Goal: Information Seeking & Learning: Check status

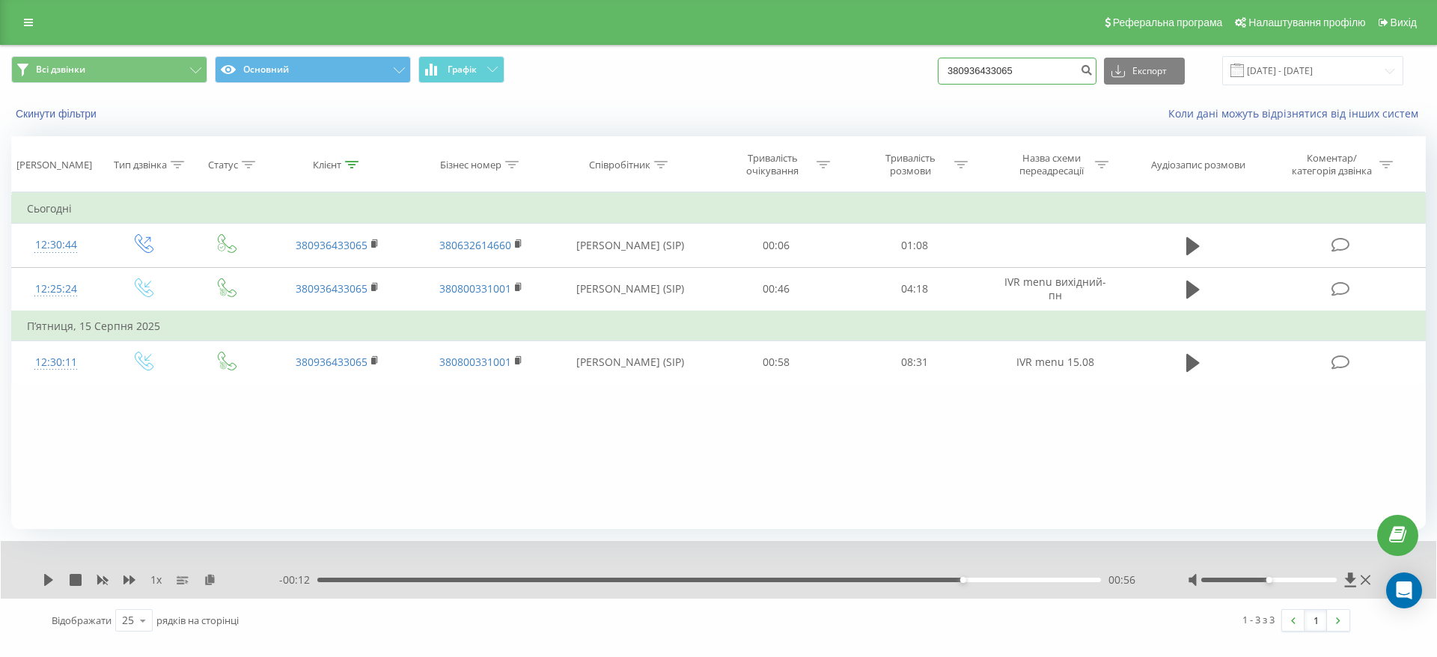
click at [1045, 70] on input "380936433065" at bounding box center [1017, 71] width 159 height 27
paste input "672988723"
type input "380672988723"
click at [1093, 73] on icon "submit" at bounding box center [1086, 68] width 13 height 9
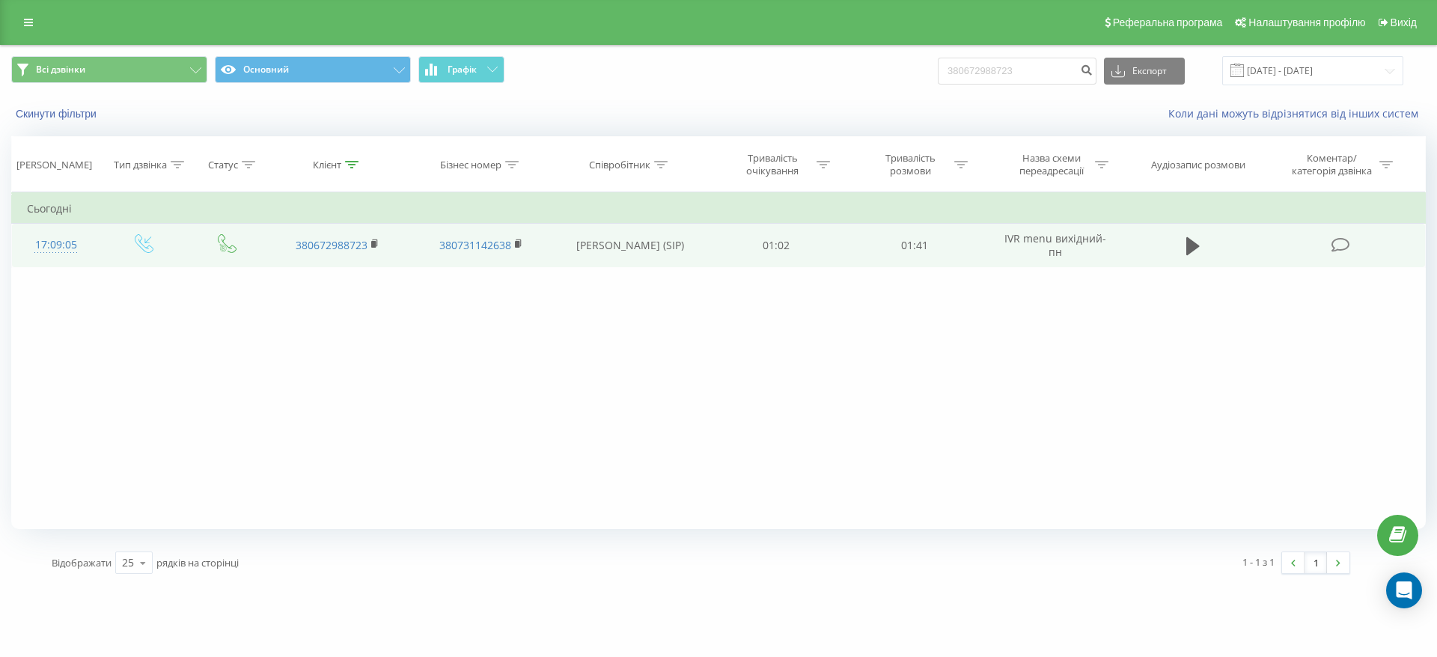
click at [1336, 245] on icon at bounding box center [1341, 245] width 19 height 16
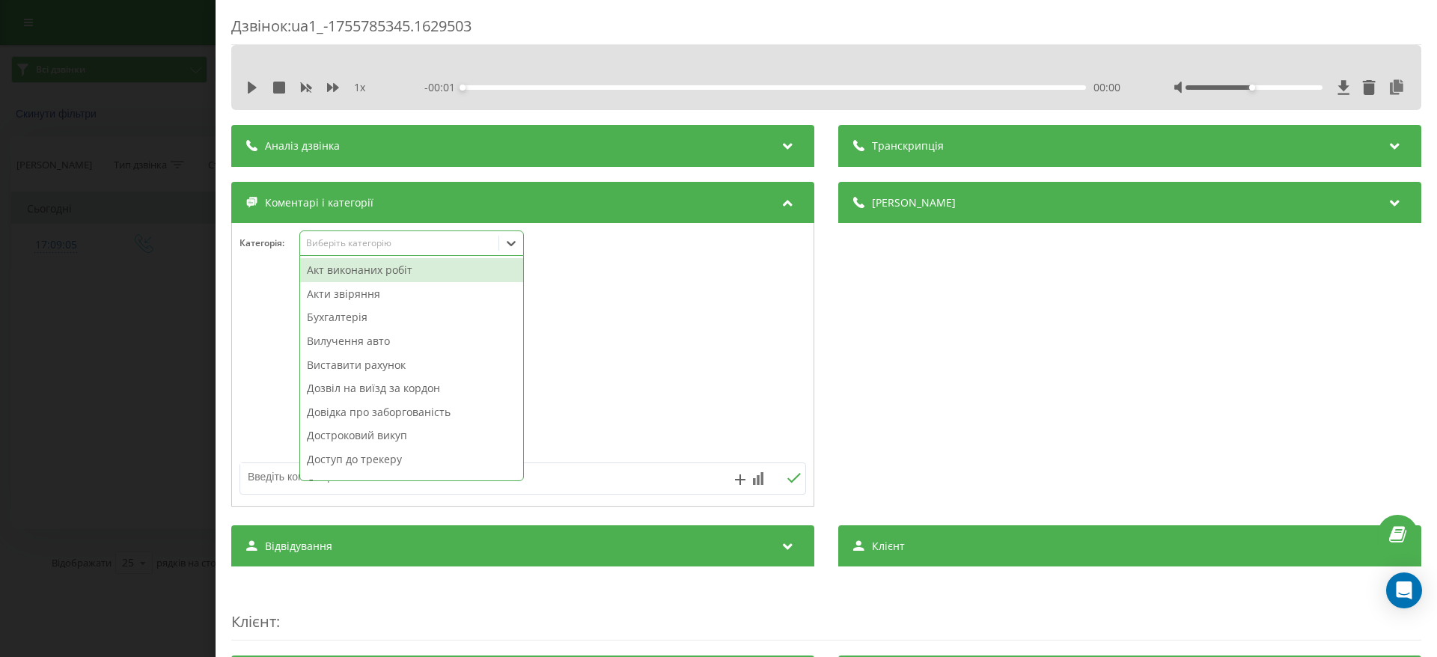
click at [511, 239] on icon at bounding box center [511, 243] width 15 height 15
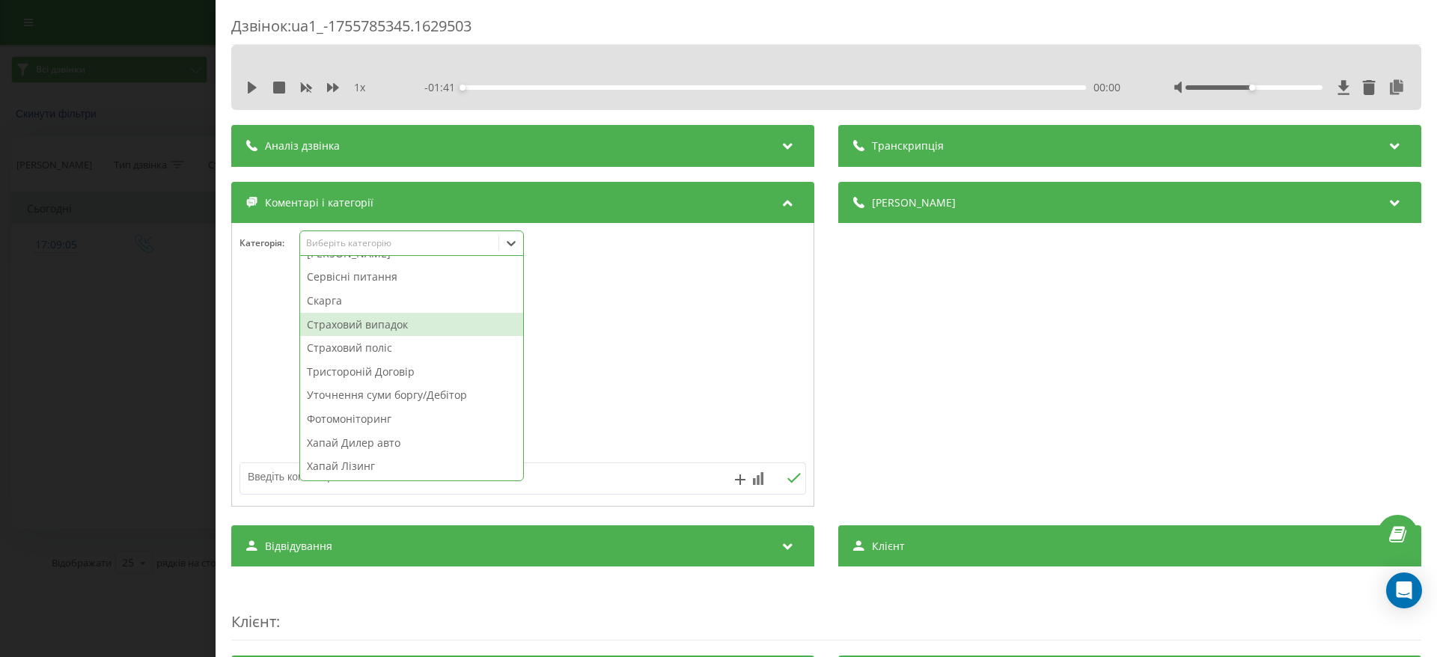
click at [389, 331] on div "Страховий випадок" at bounding box center [411, 325] width 223 height 24
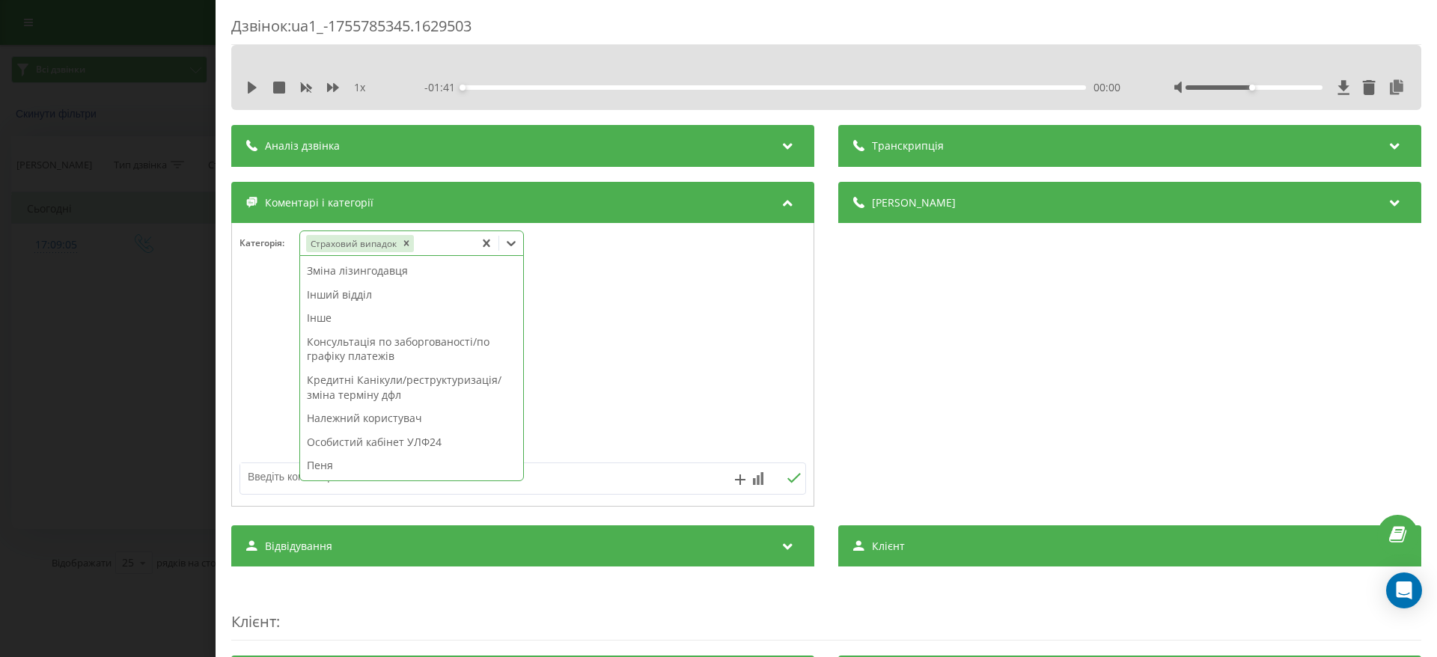
scroll to position [306, 0]
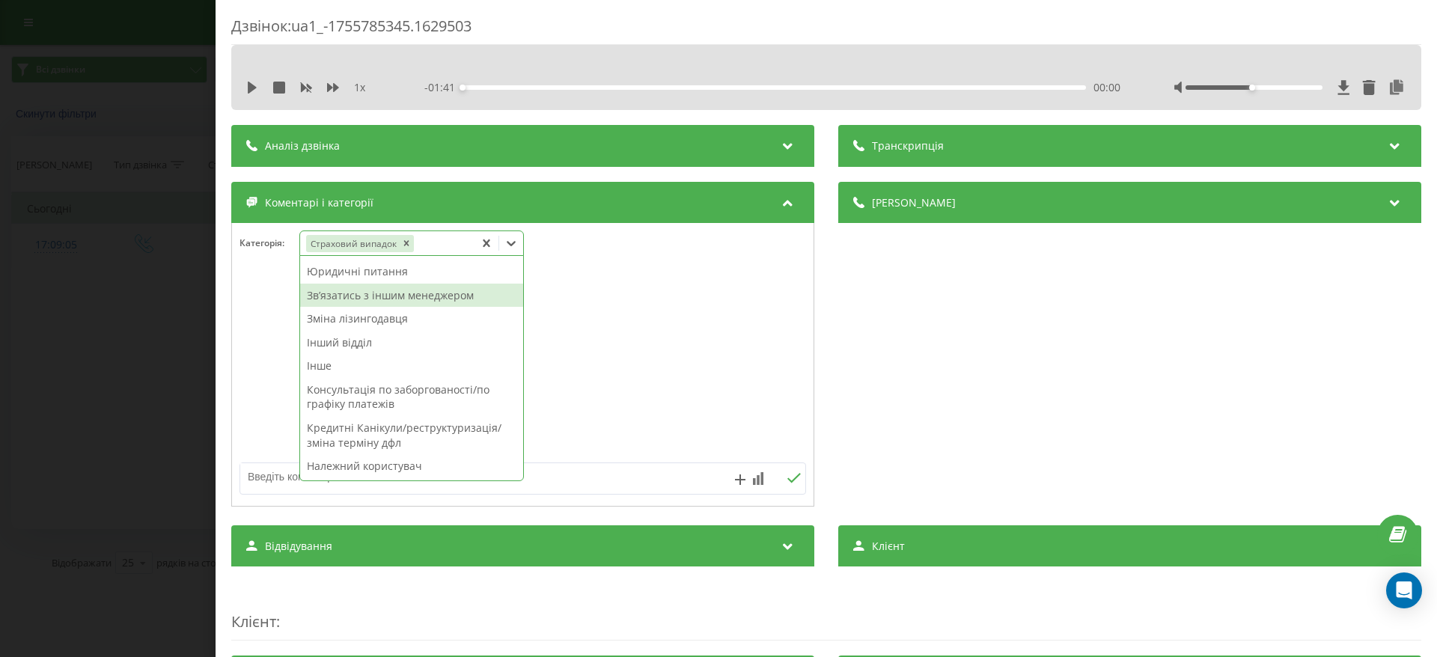
click at [418, 291] on div "Звʼязатись з іншим менеджером" at bounding box center [411, 296] width 223 height 24
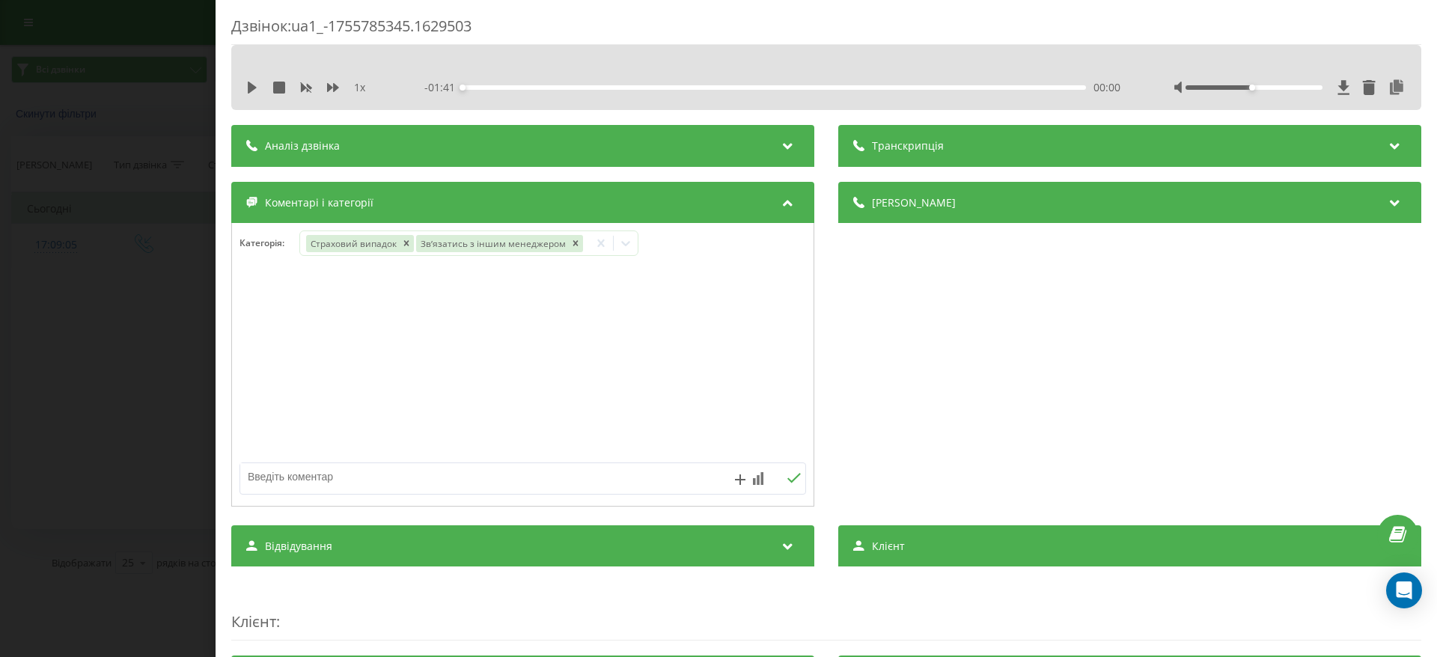
click at [138, 365] on div "Дзвінок : ua1_-1755785345.1629503 1 x - 01:41 00:00 00:00 Транскрипція Для AI-а…" at bounding box center [718, 328] width 1437 height 657
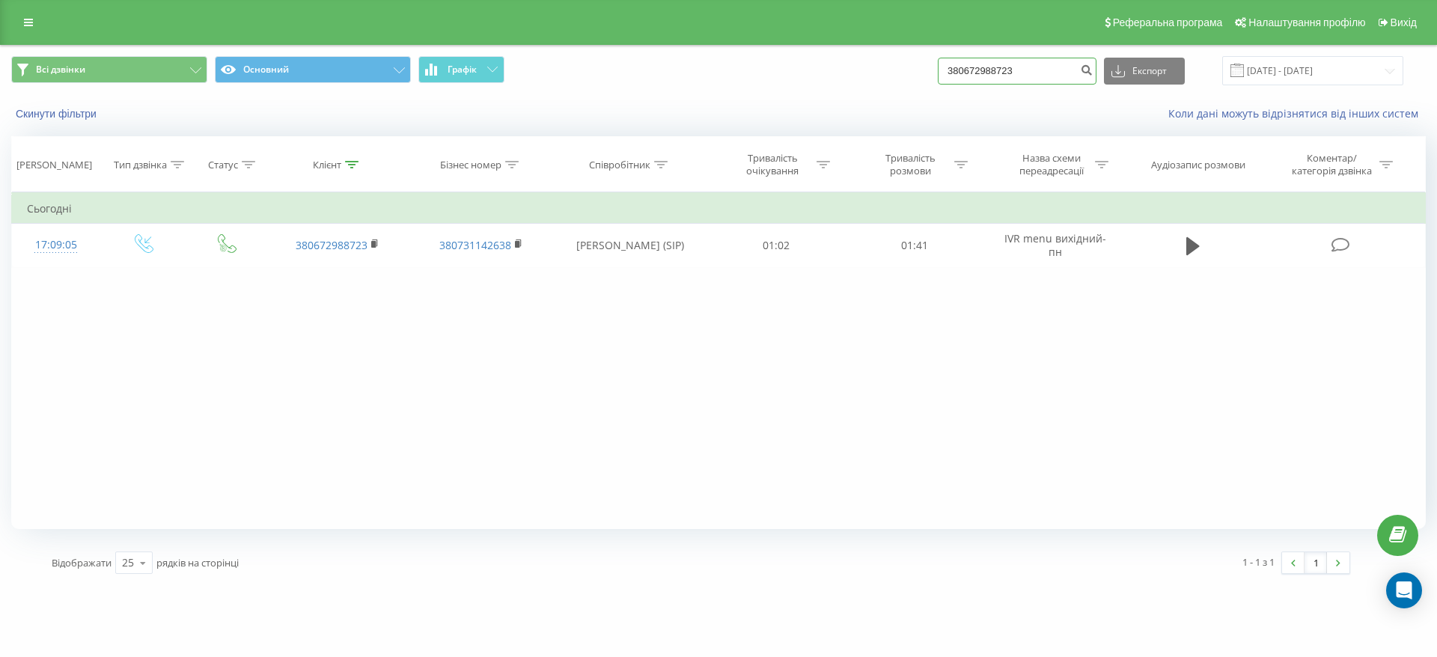
click at [1034, 77] on input "380672988723" at bounding box center [1017, 71] width 159 height 27
paste input "994716015"
type input "380994716015"
click at [1093, 64] on icon "submit" at bounding box center [1086, 68] width 13 height 9
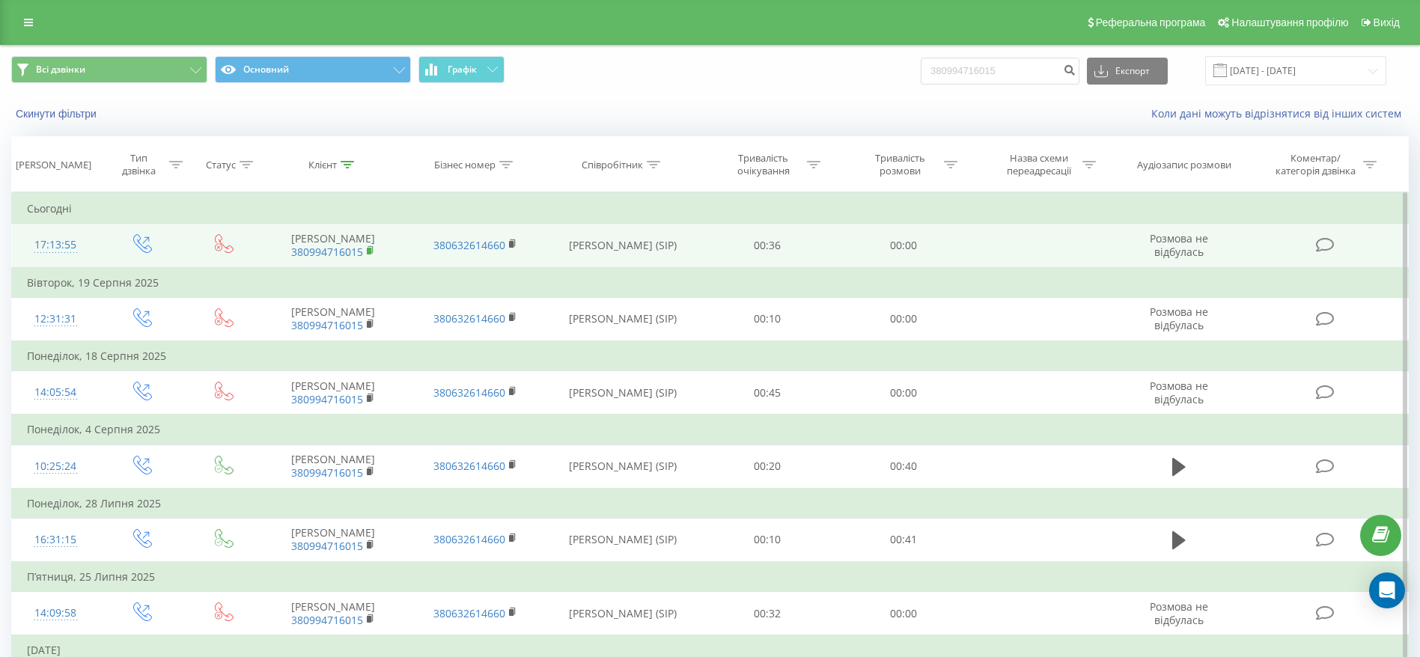
click at [371, 255] on rect at bounding box center [369, 251] width 4 height 7
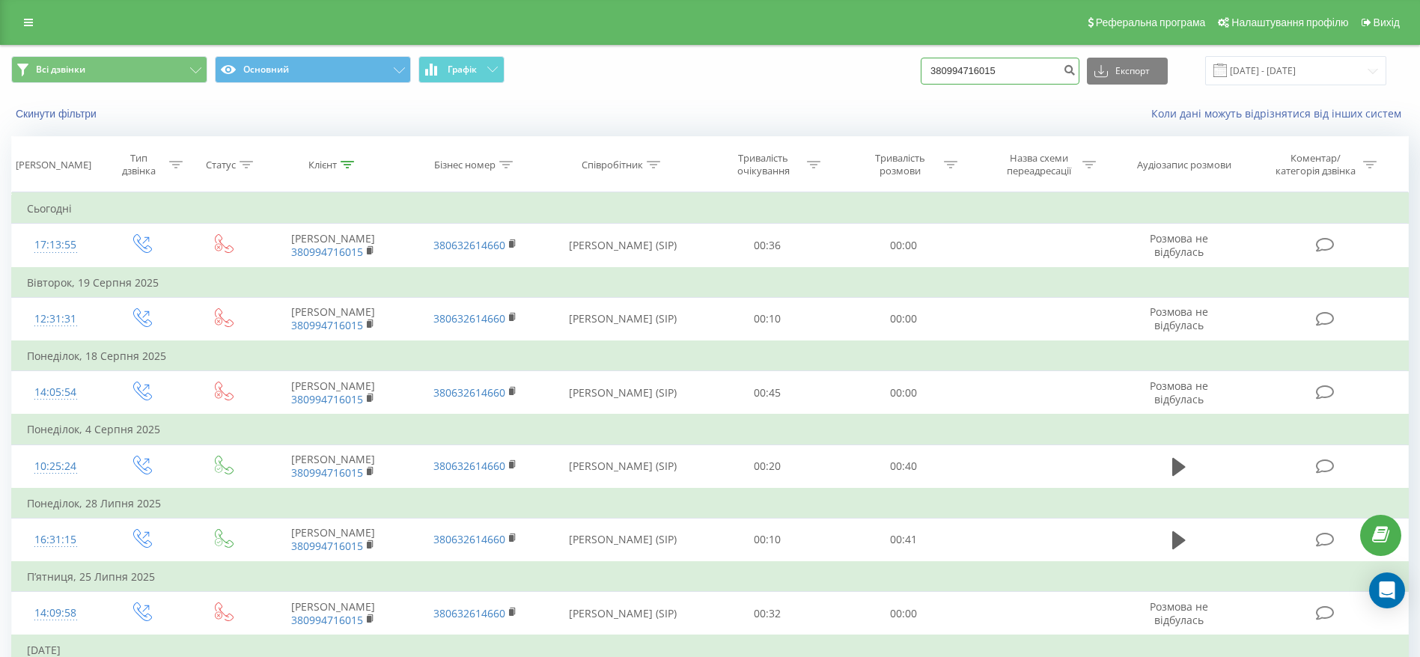
click at [995, 75] on input "380994716015" at bounding box center [1000, 71] width 159 height 27
click at [994, 75] on input "380994716015" at bounding box center [1000, 71] width 159 height 27
paste input "+380679848812"
click at [964, 73] on input "+380679848812" at bounding box center [1000, 71] width 159 height 27
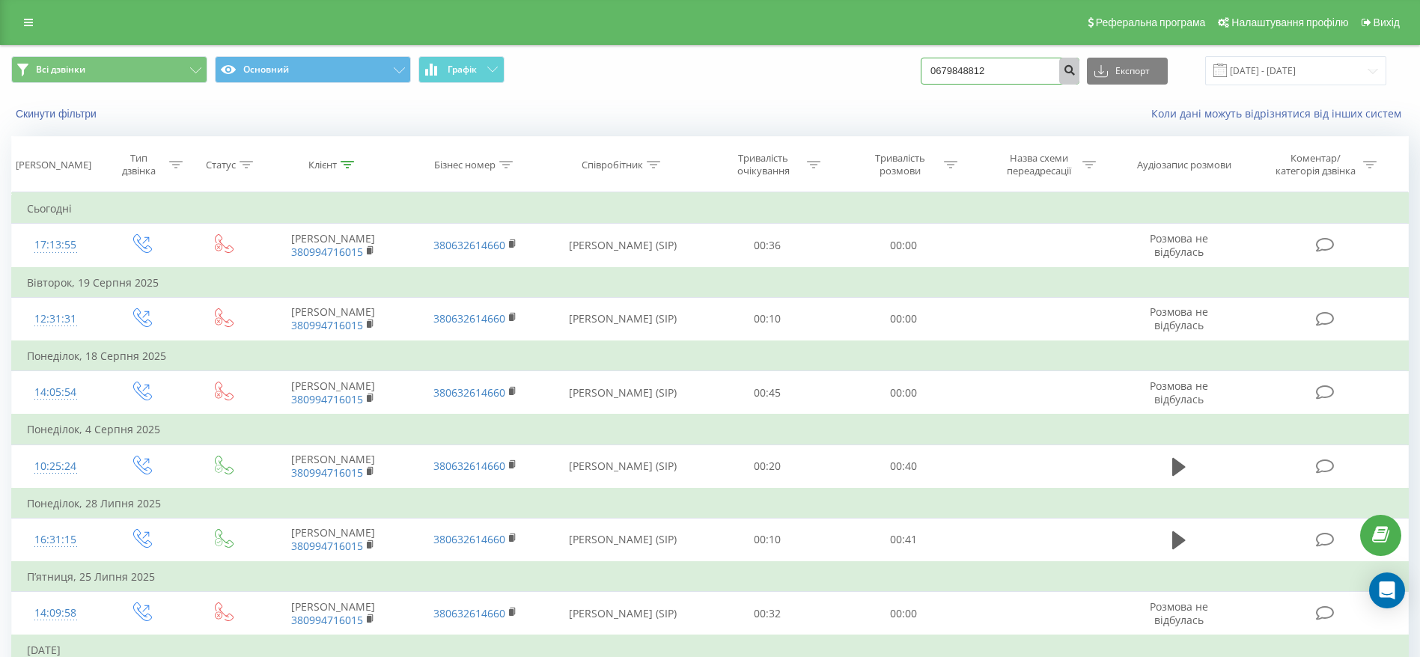
type input "0679848812"
click at [1076, 79] on button "submit" at bounding box center [1069, 71] width 20 height 27
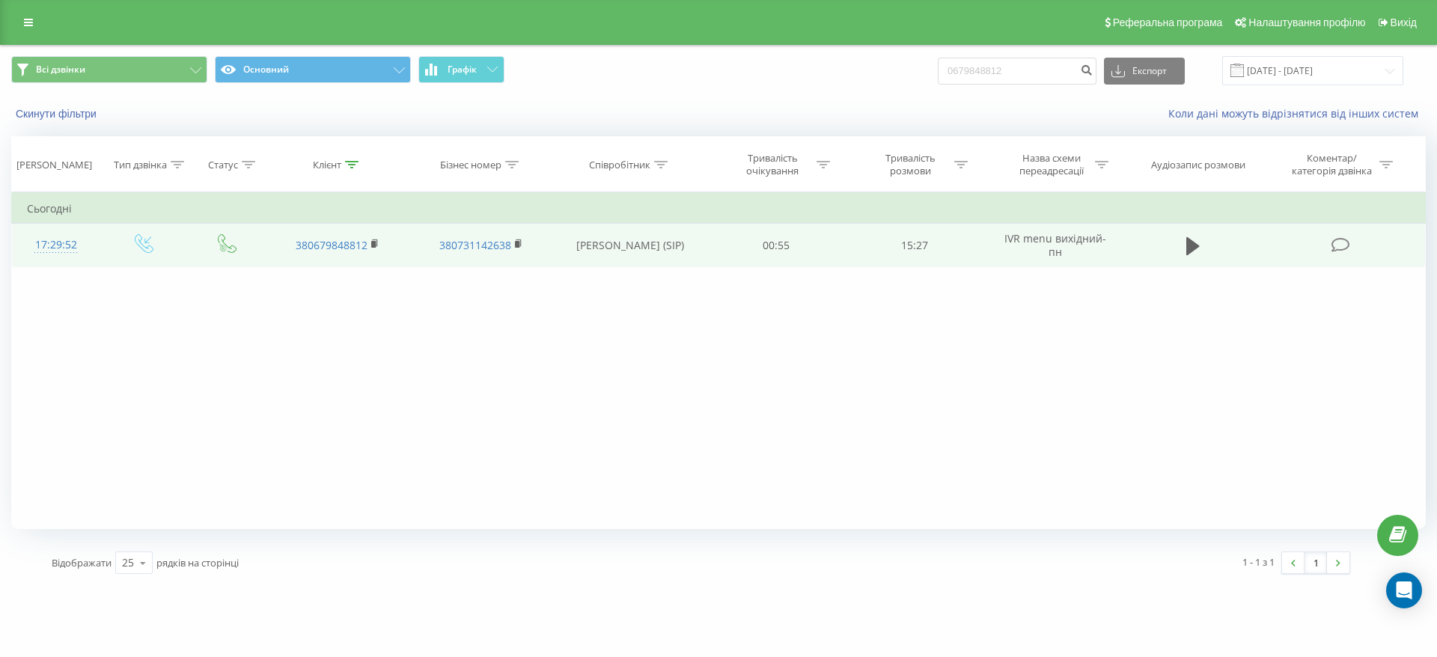
click at [1318, 241] on td at bounding box center [1342, 245] width 165 height 43
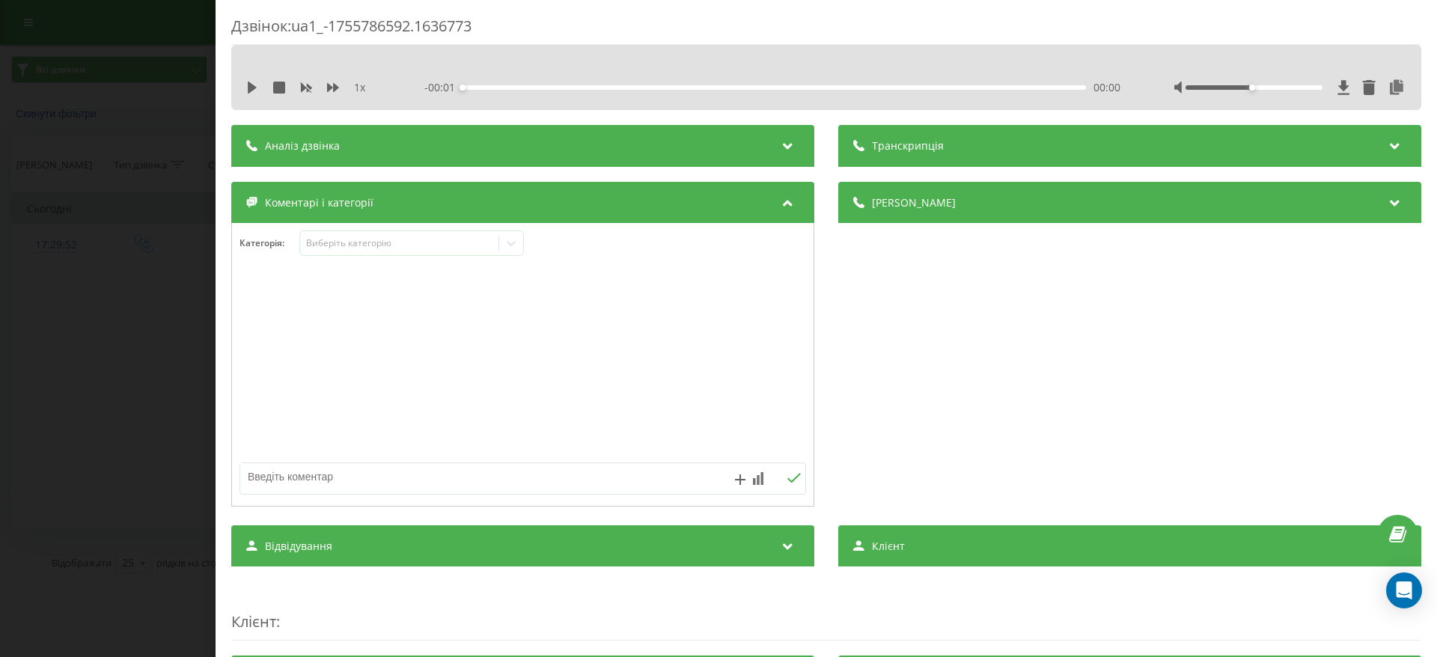
click at [526, 237] on div "Категорія : Виберіть категорію" at bounding box center [523, 253] width 582 height 45
click at [516, 237] on icon at bounding box center [511, 243] width 15 height 15
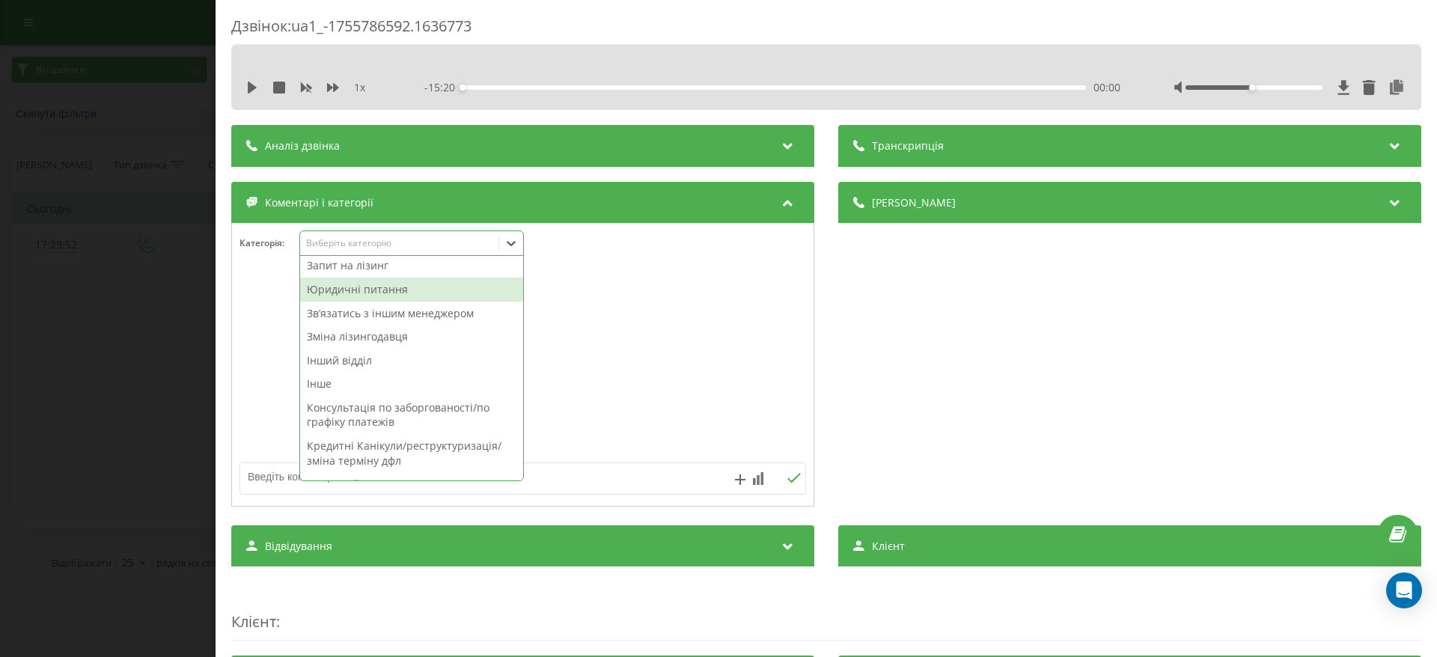
scroll to position [337, 0]
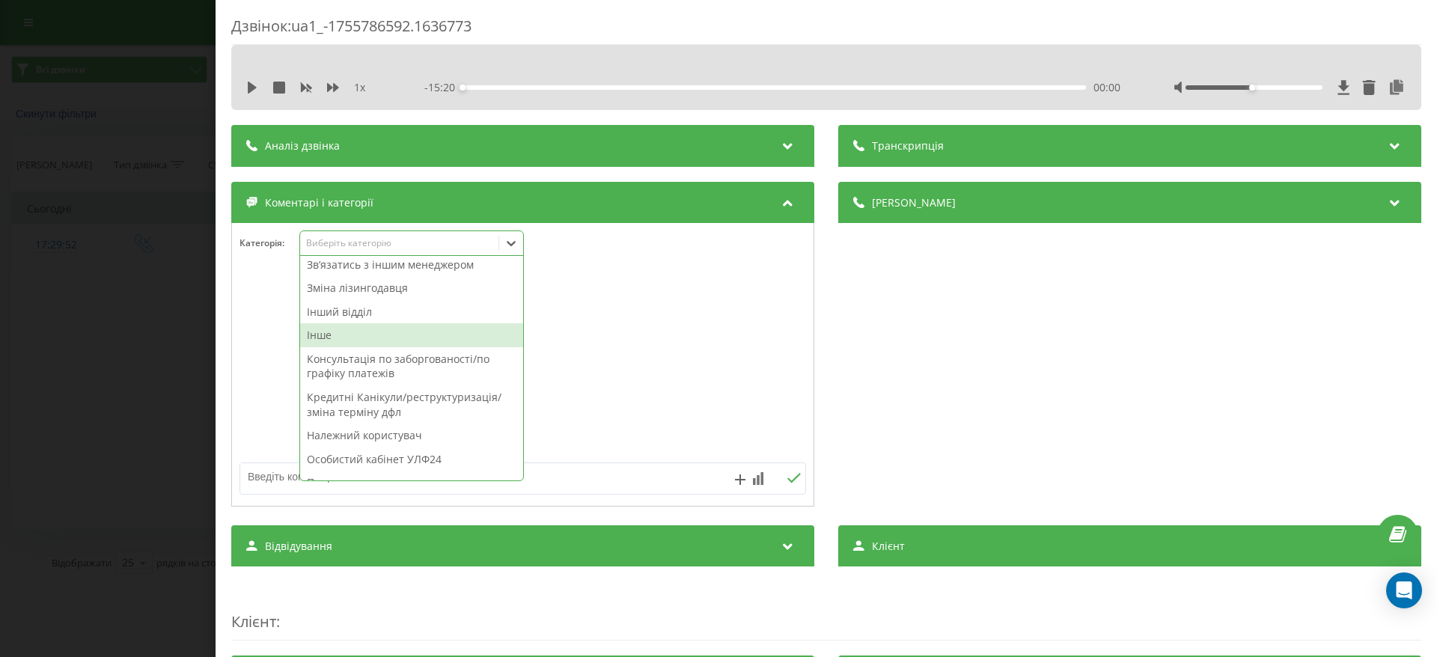
click at [384, 330] on div "Інше" at bounding box center [411, 335] width 223 height 24
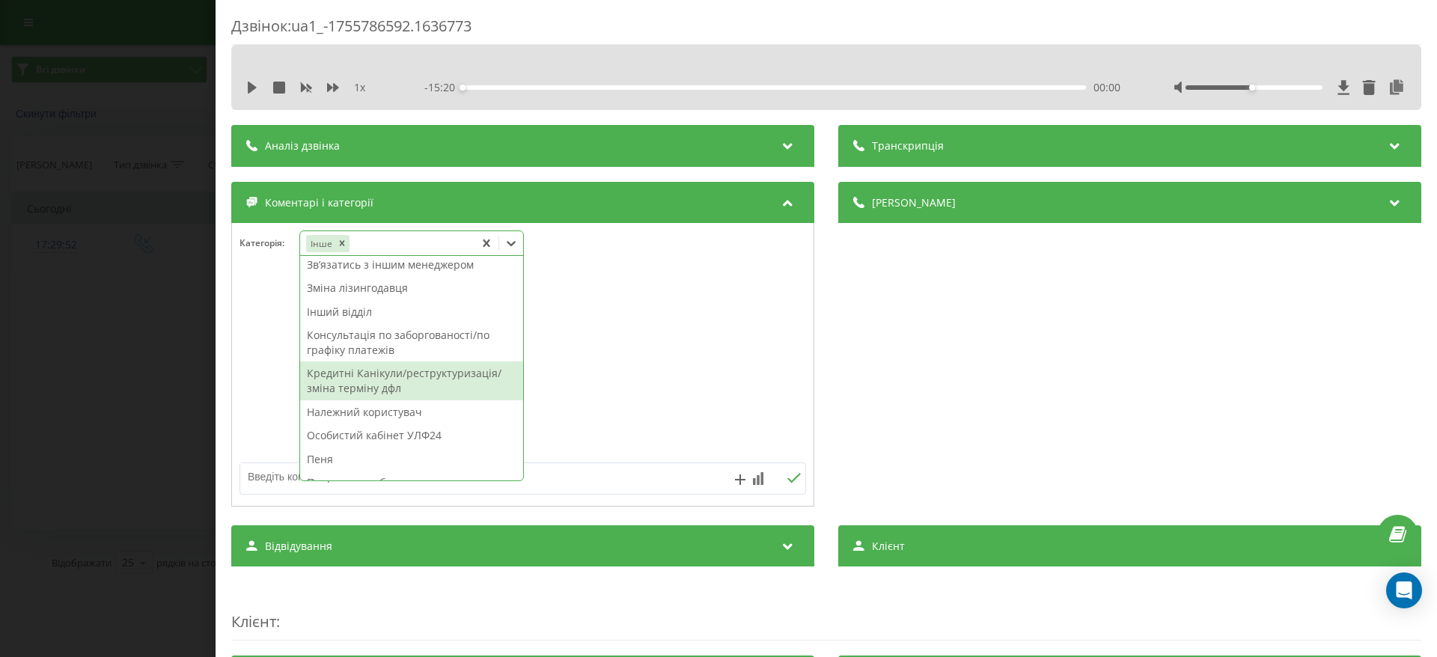
click at [395, 390] on div "Кредитні Канікули/реструктуризація/зміна терміну дфл" at bounding box center [411, 381] width 223 height 38
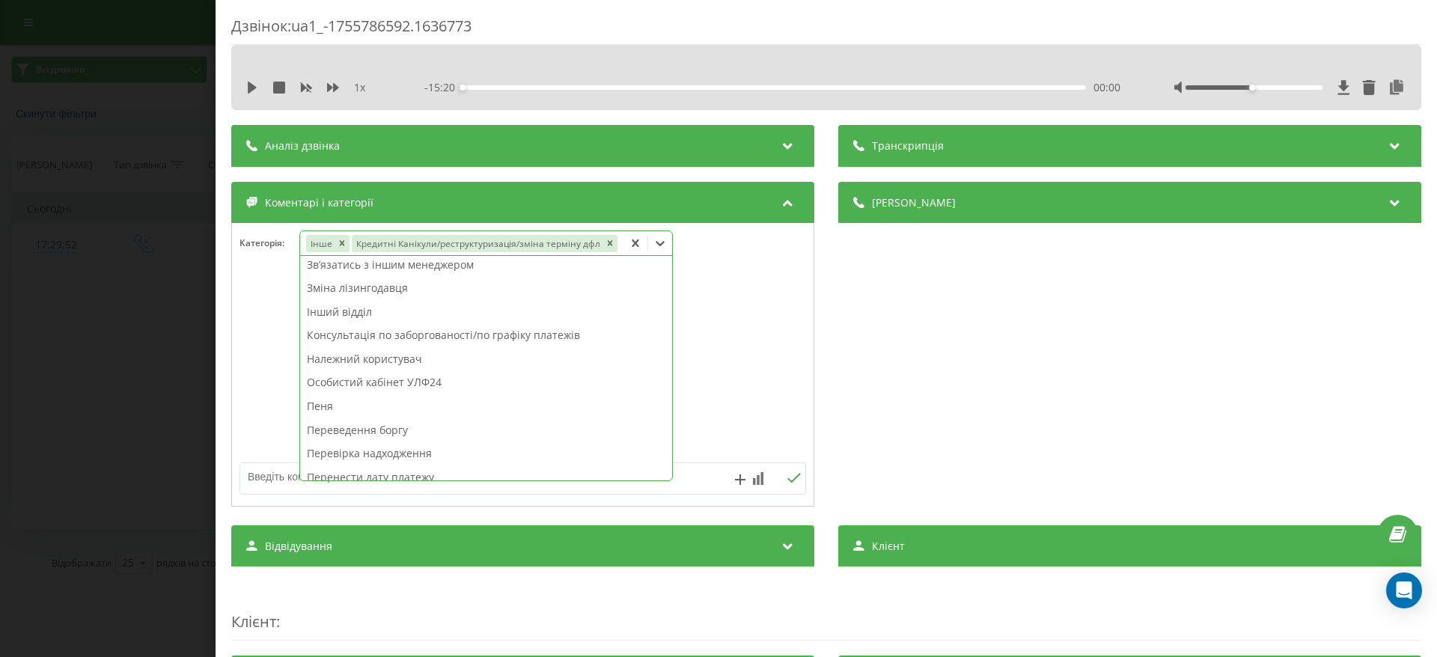
click at [141, 331] on div "Дзвінок : ua1_-1755786592.1636773 1 x - 15:20 00:00 00:00 Транскрипція Для AI-а…" at bounding box center [718, 328] width 1437 height 657
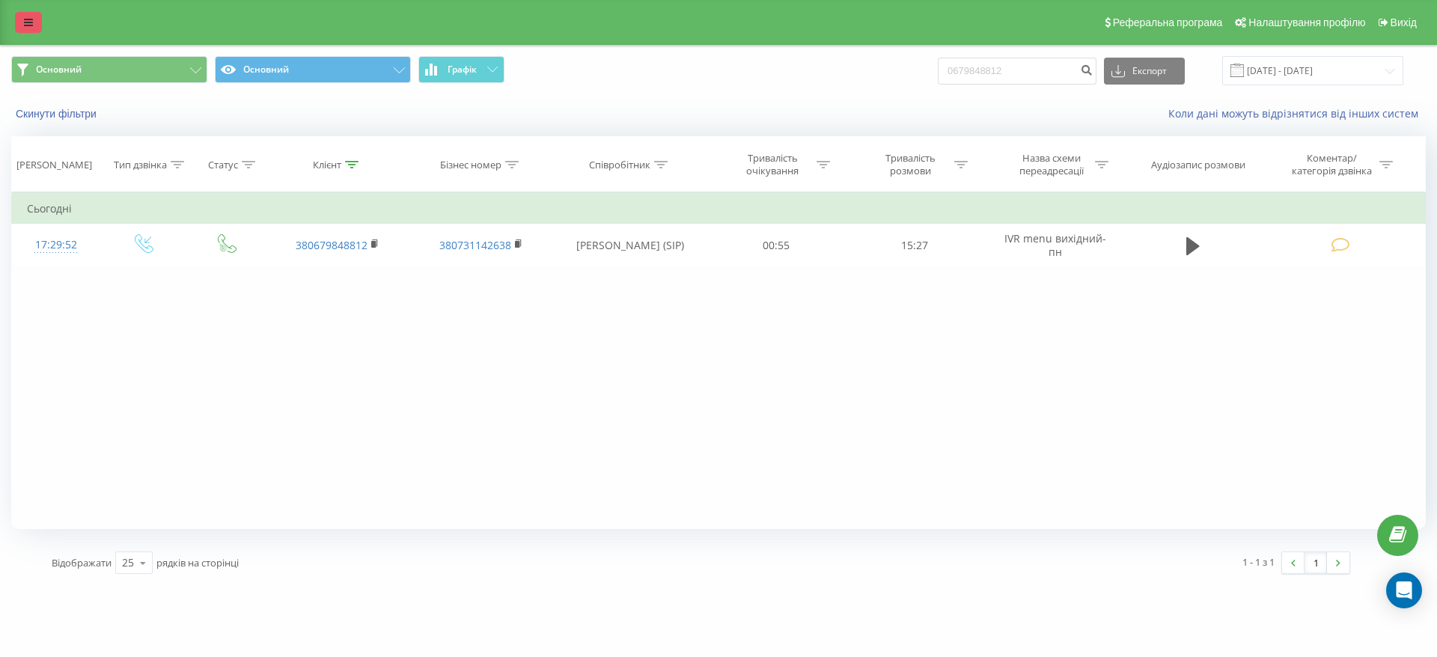
click at [37, 27] on link at bounding box center [28, 22] width 27 height 21
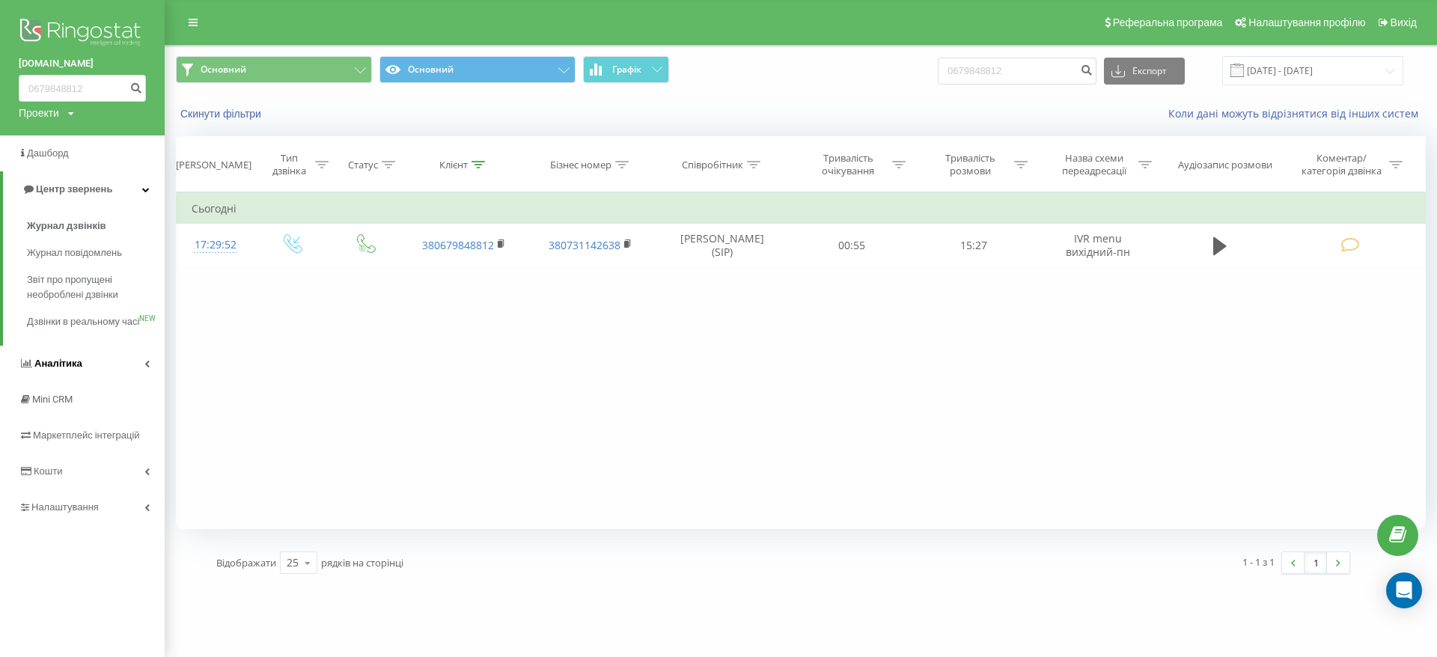
click at [121, 378] on link "Аналiтика" at bounding box center [82, 364] width 165 height 36
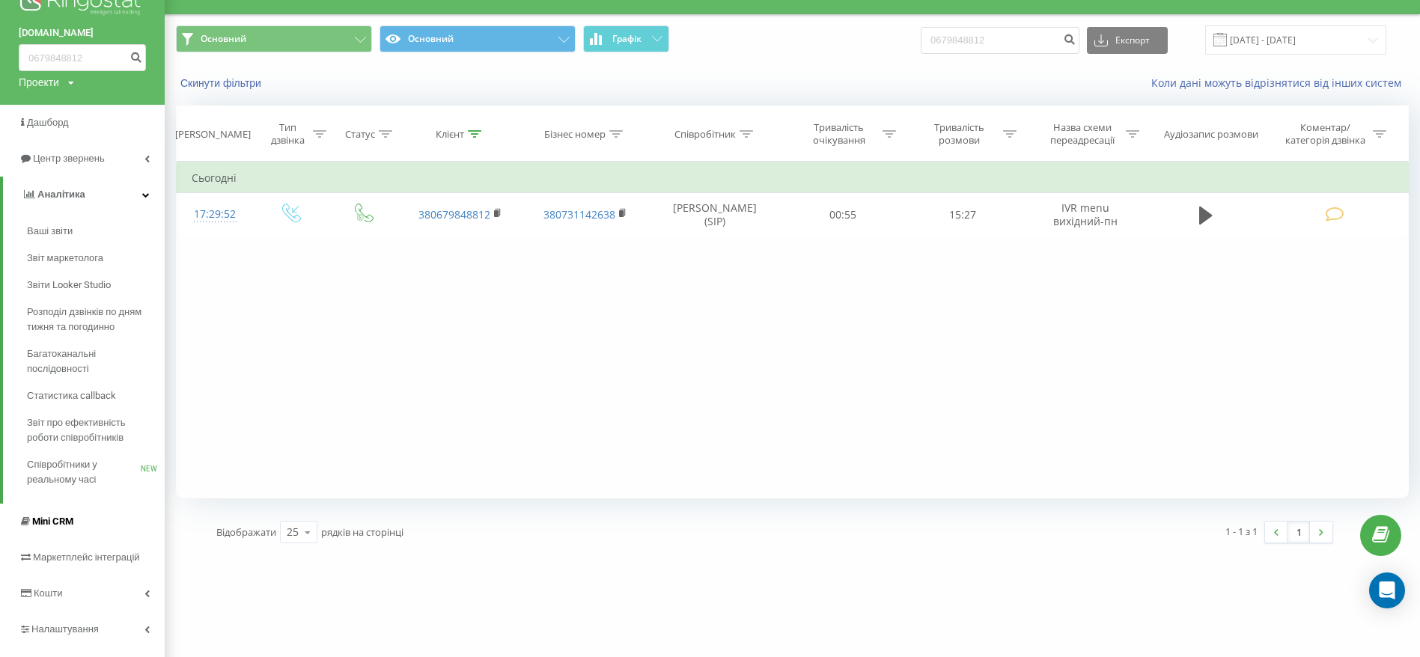
scroll to position [59, 0]
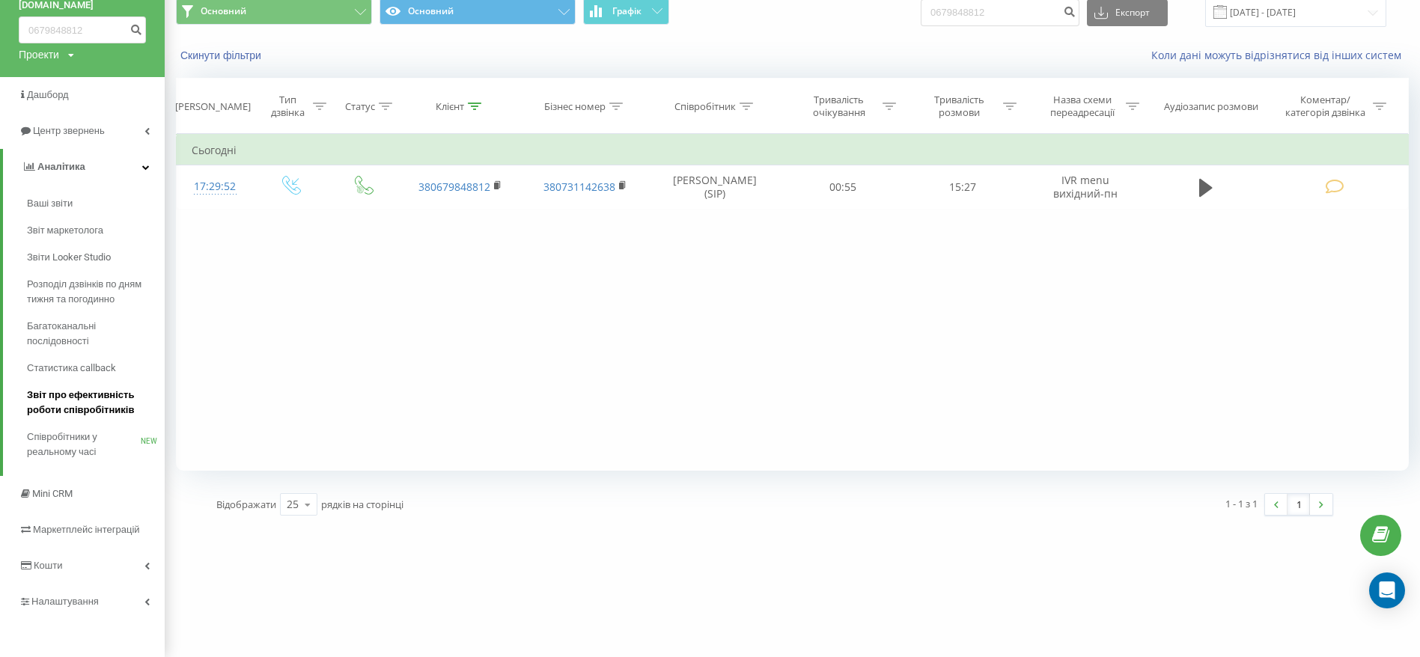
click at [119, 392] on span "Звіт про ефективність роботи співробітників" at bounding box center [92, 403] width 130 height 30
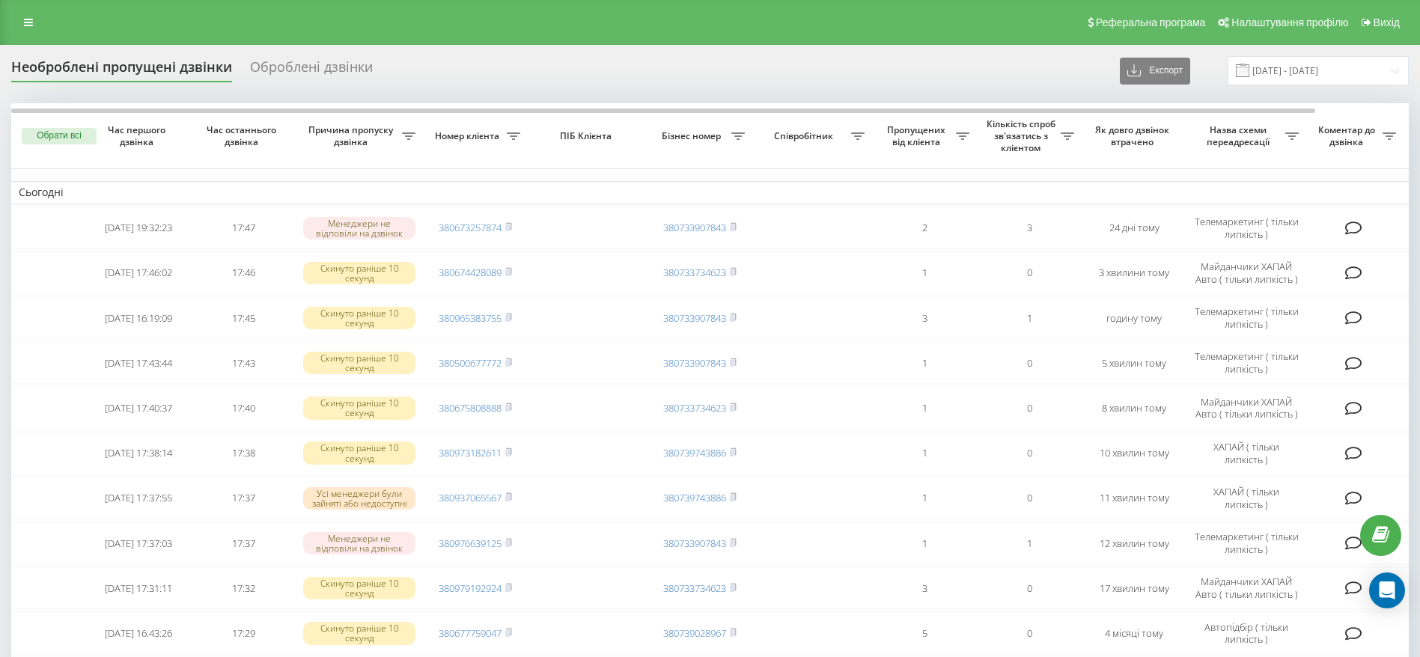
click at [518, 3] on div "Реферальна програма Налаштування профілю Вихід" at bounding box center [710, 22] width 1420 height 45
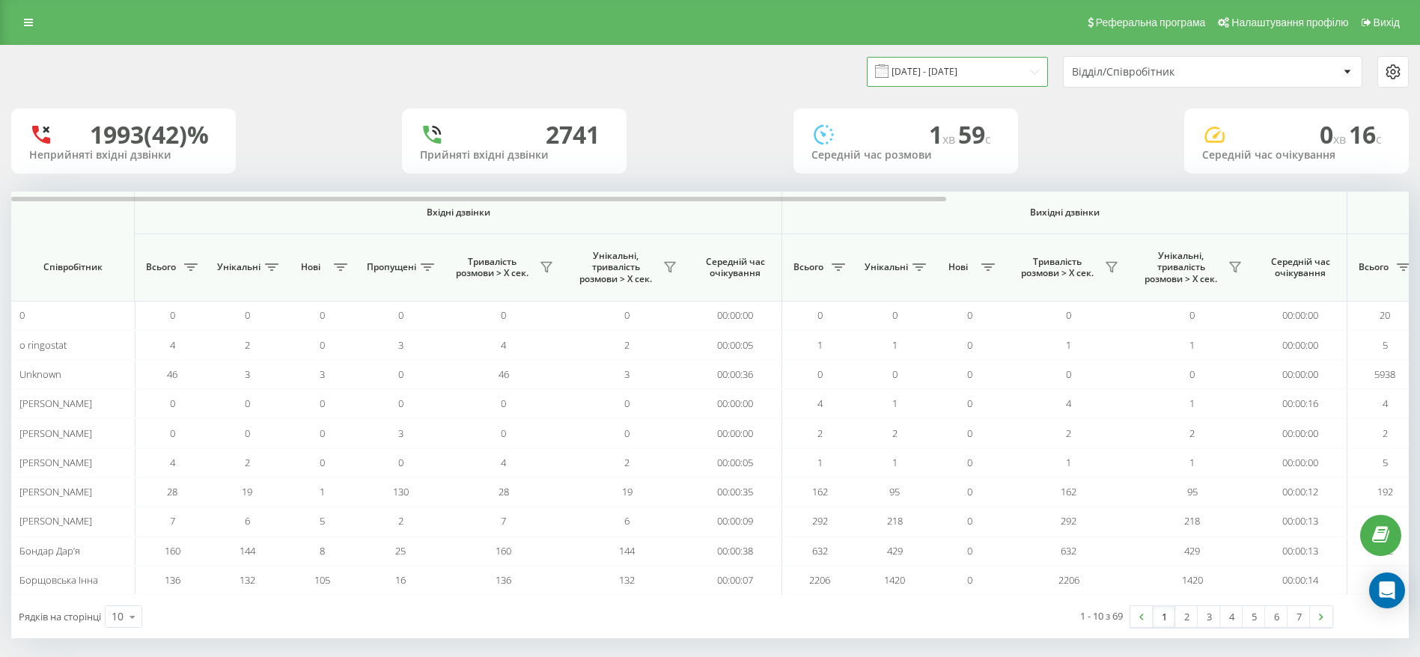
click at [1047, 70] on input "[DATE] - [DATE]" at bounding box center [957, 71] width 181 height 29
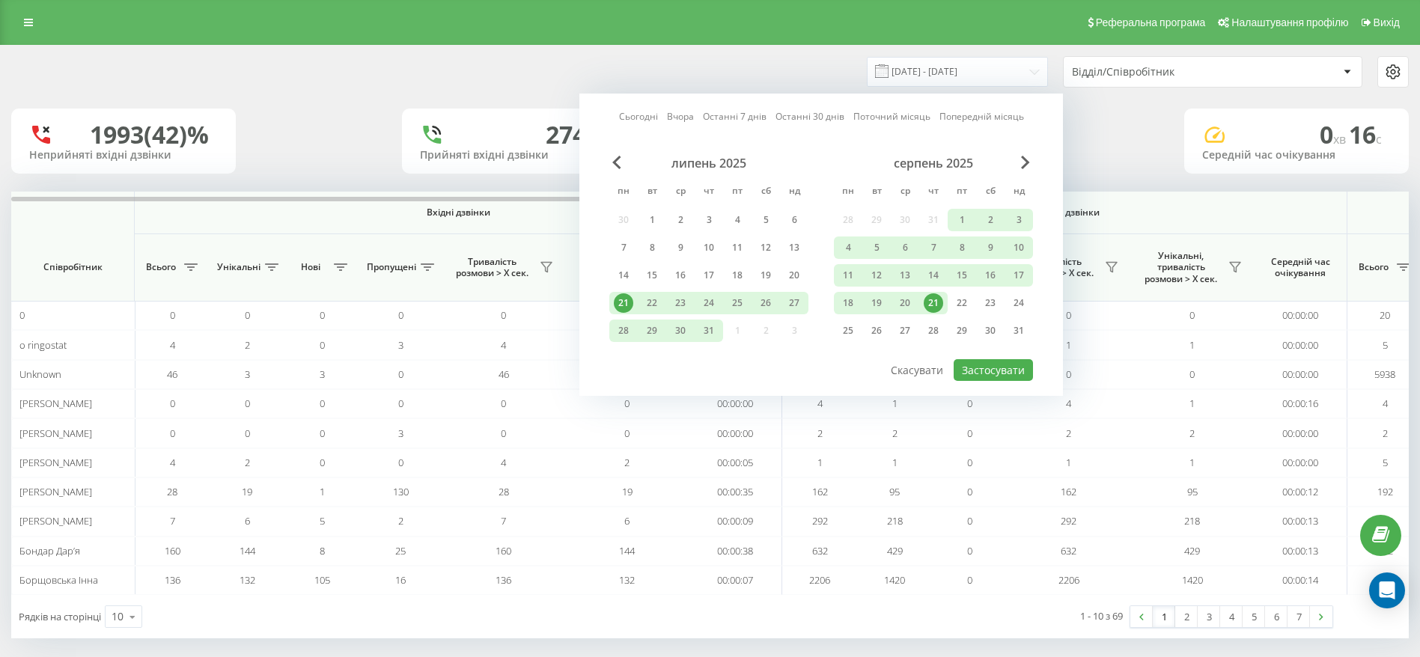
click at [933, 314] on div "21" at bounding box center [933, 303] width 28 height 22
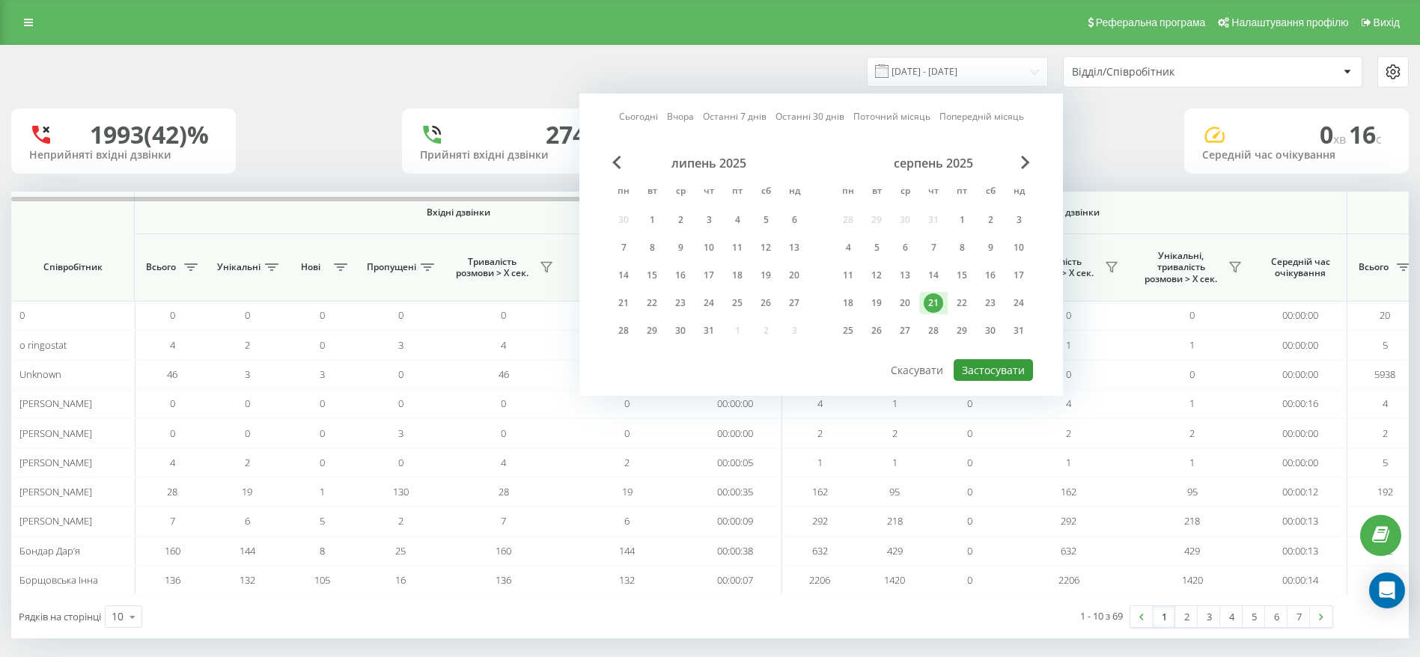
click at [987, 364] on button "Застосувати" at bounding box center [993, 370] width 79 height 22
type input "[DATE] - [DATE]"
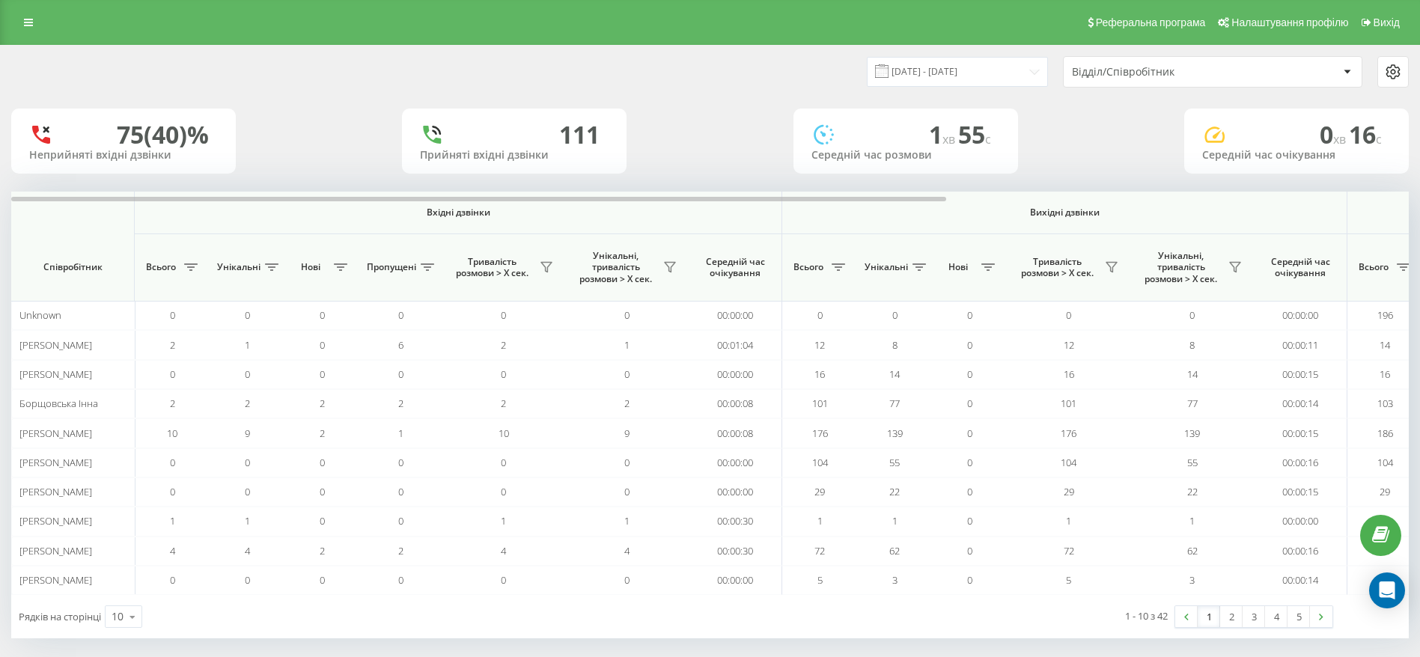
click at [1354, 78] on div at bounding box center [1346, 72] width 17 height 18
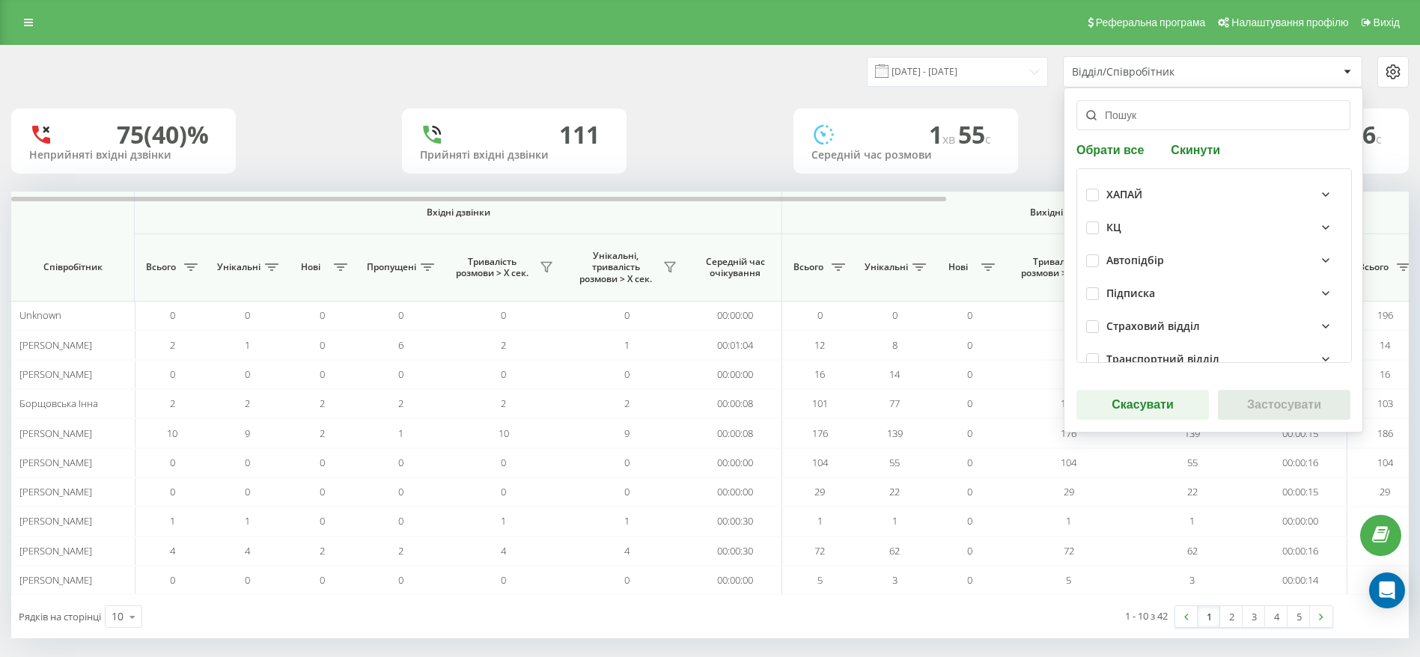
click at [1132, 227] on div "КЦ" at bounding box center [1224, 228] width 236 height 18
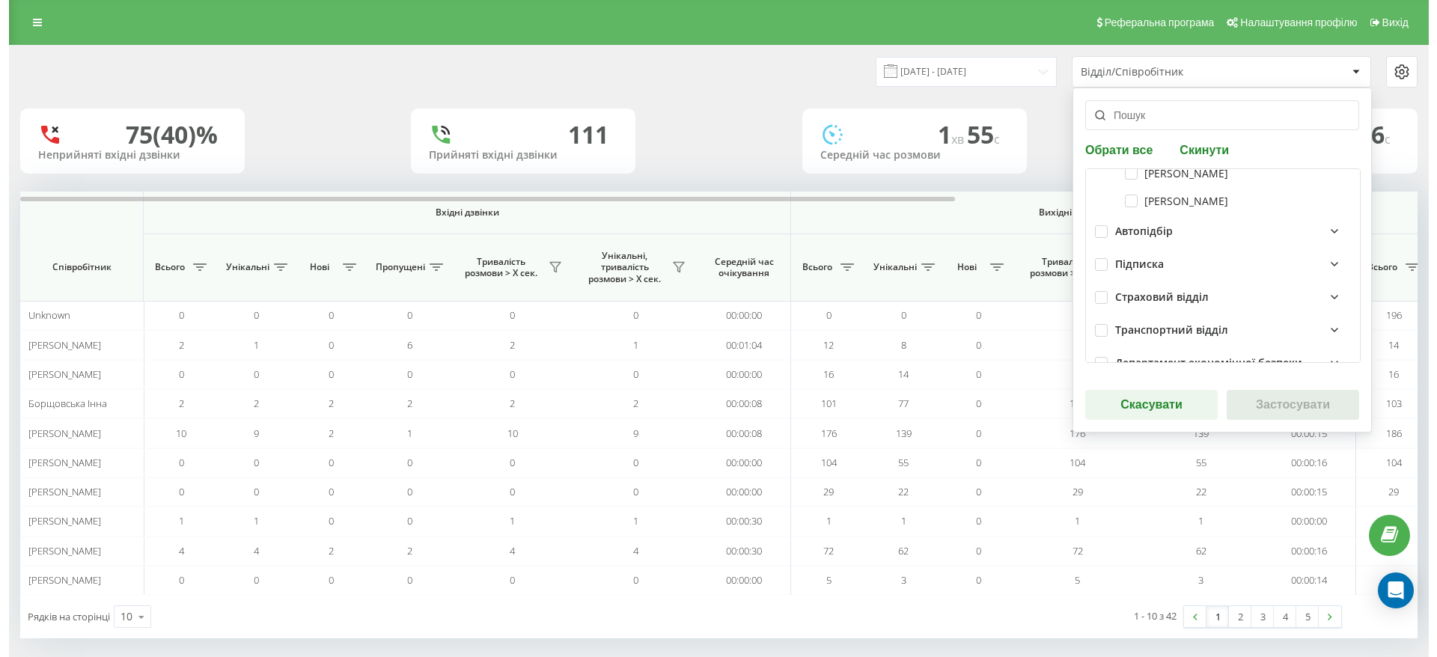
scroll to position [225, 0]
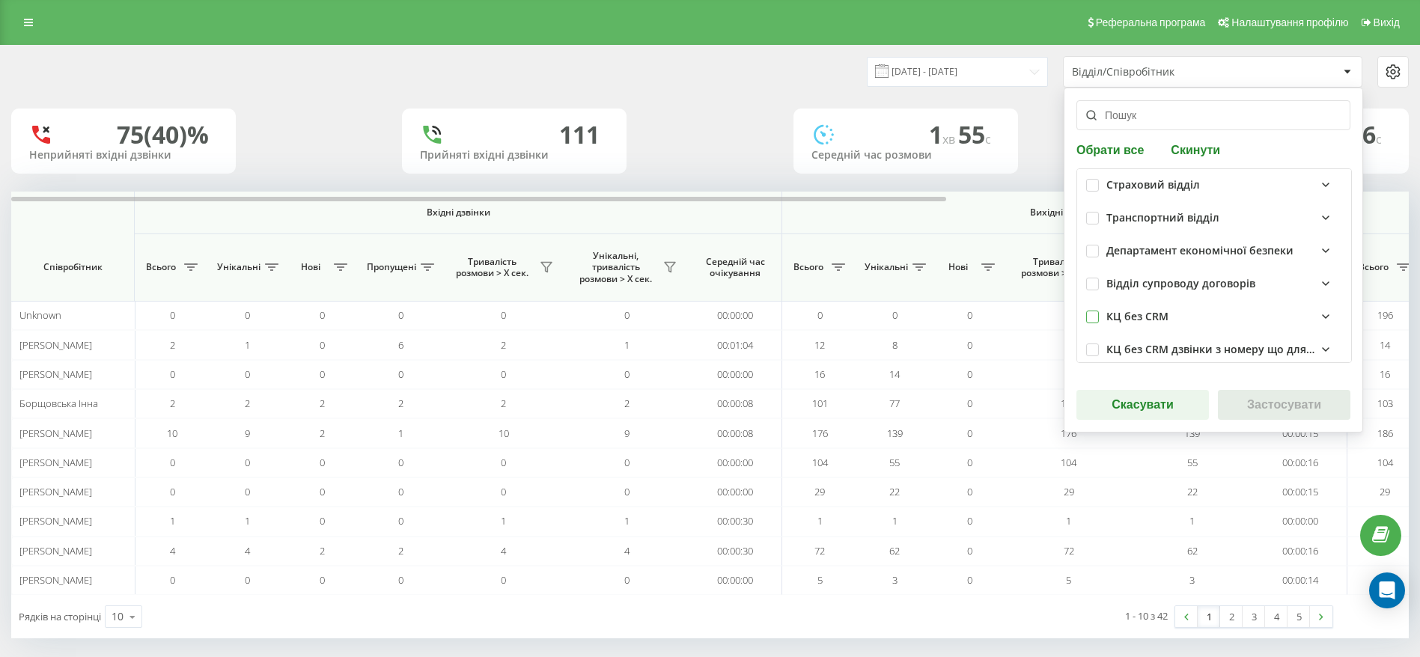
click at [1095, 311] on label at bounding box center [1092, 311] width 13 height 0
checkbox input "true"
click at [1326, 406] on button "Застосувати" at bounding box center [1284, 405] width 132 height 30
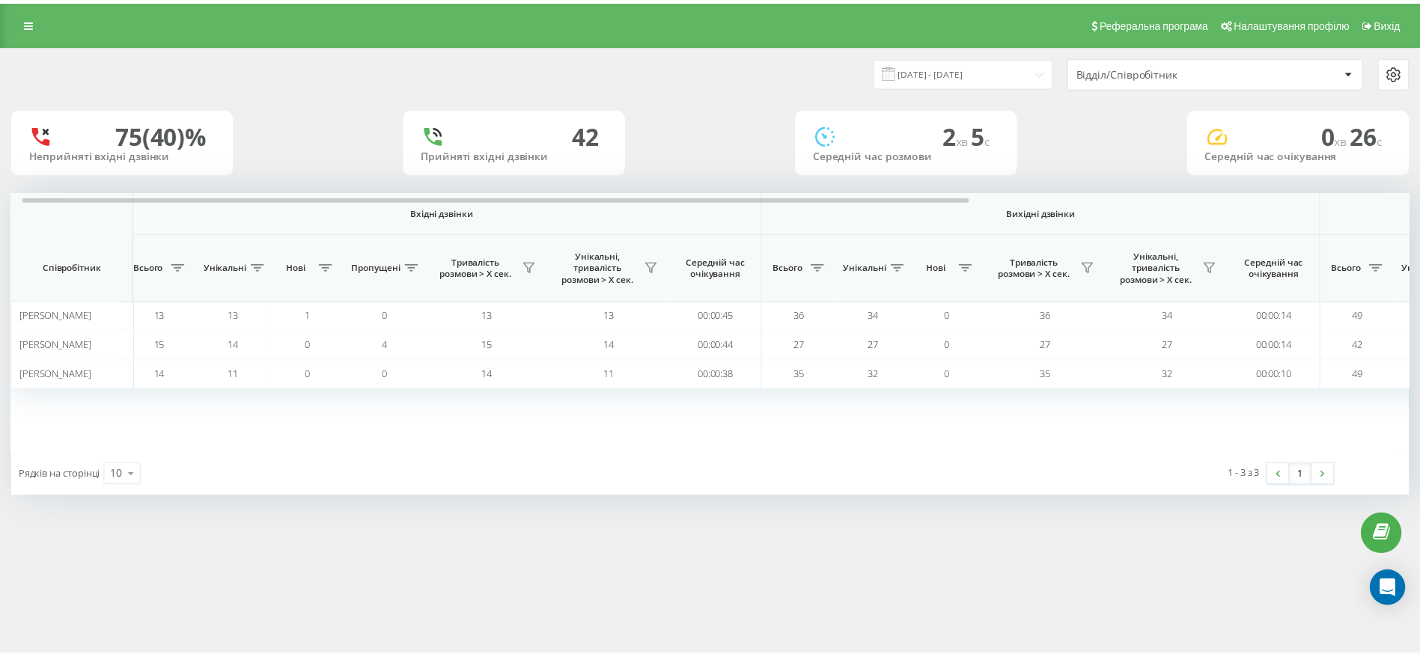
scroll to position [0, 0]
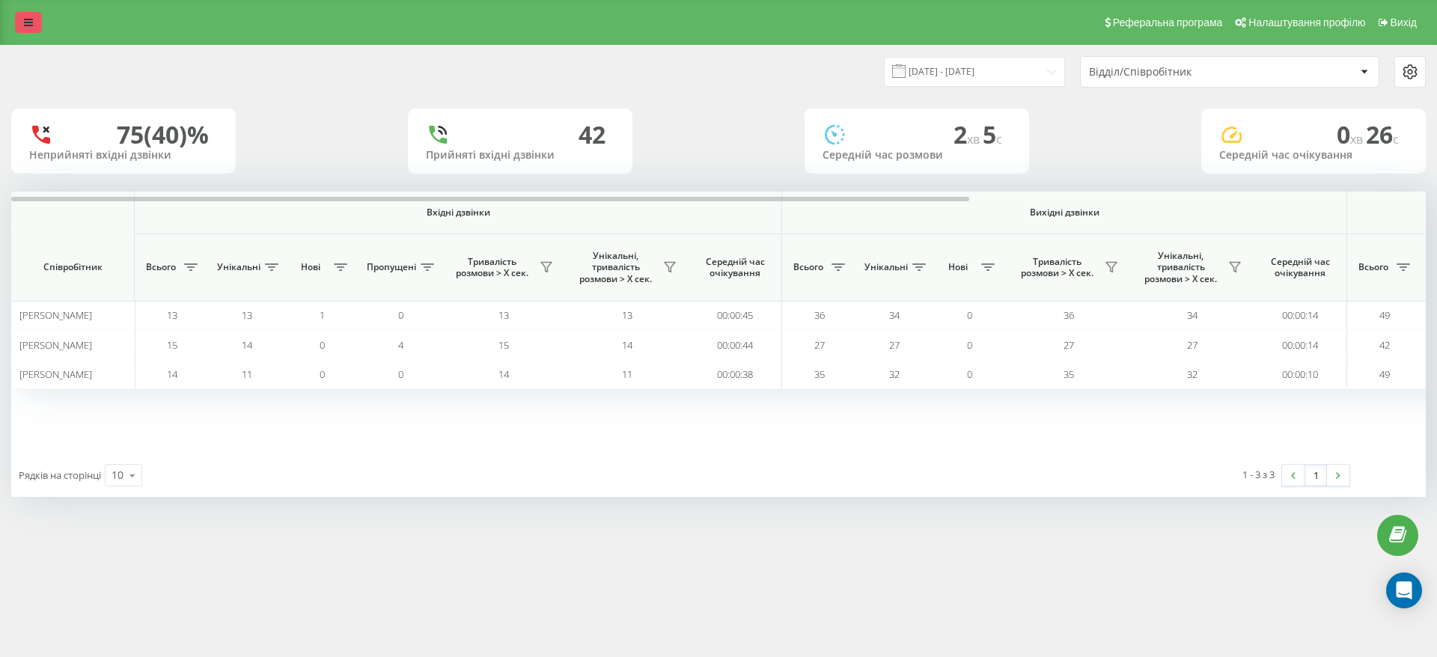
click at [26, 16] on link at bounding box center [28, 22] width 27 height 21
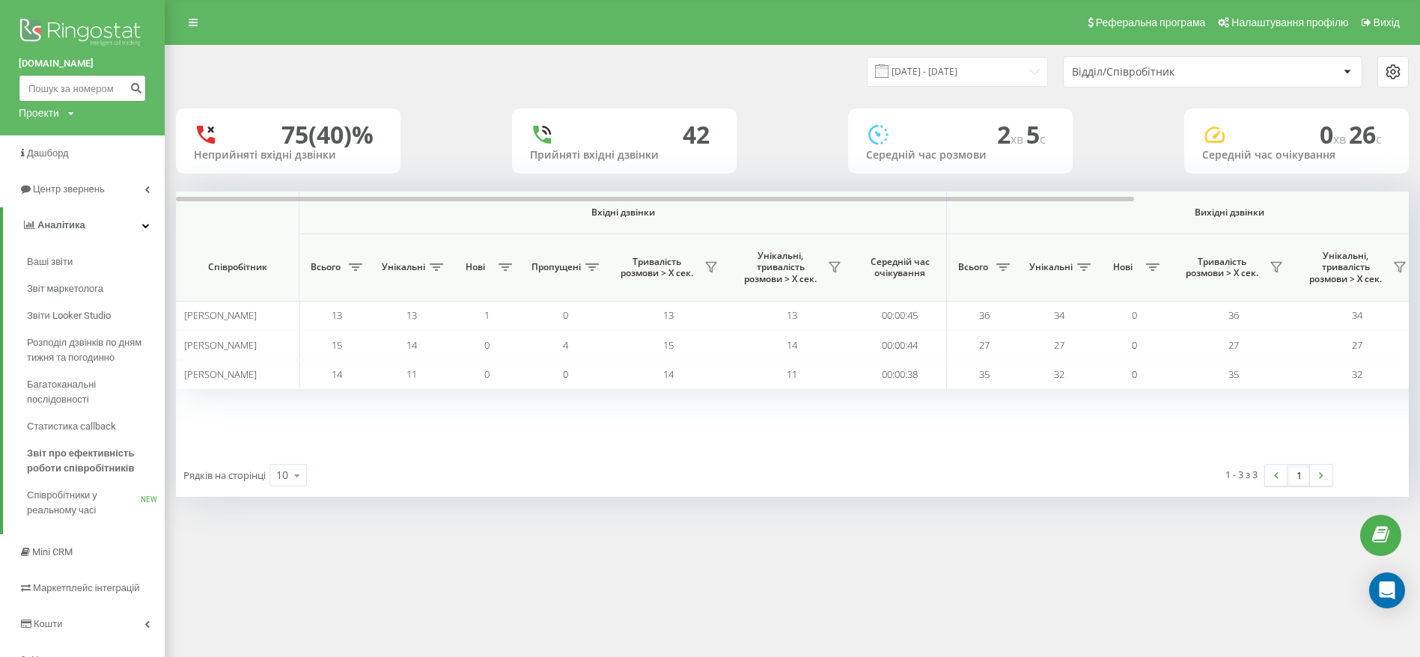
click at [80, 91] on input at bounding box center [82, 88] width 127 height 27
paste input "380638495235"
type input "380638495235"
click at [132, 94] on button "submit" at bounding box center [136, 88] width 20 height 27
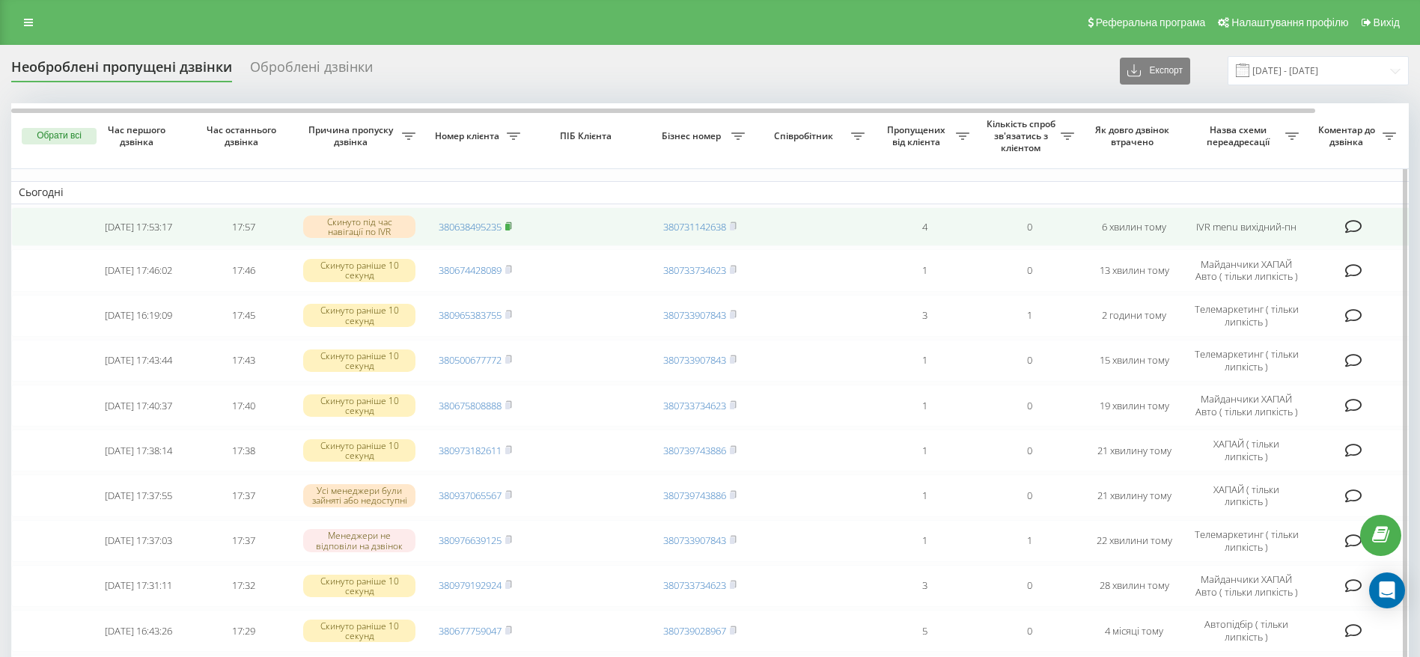
click at [510, 228] on rect at bounding box center [507, 227] width 4 height 7
